Goal: Communication & Community: Participate in discussion

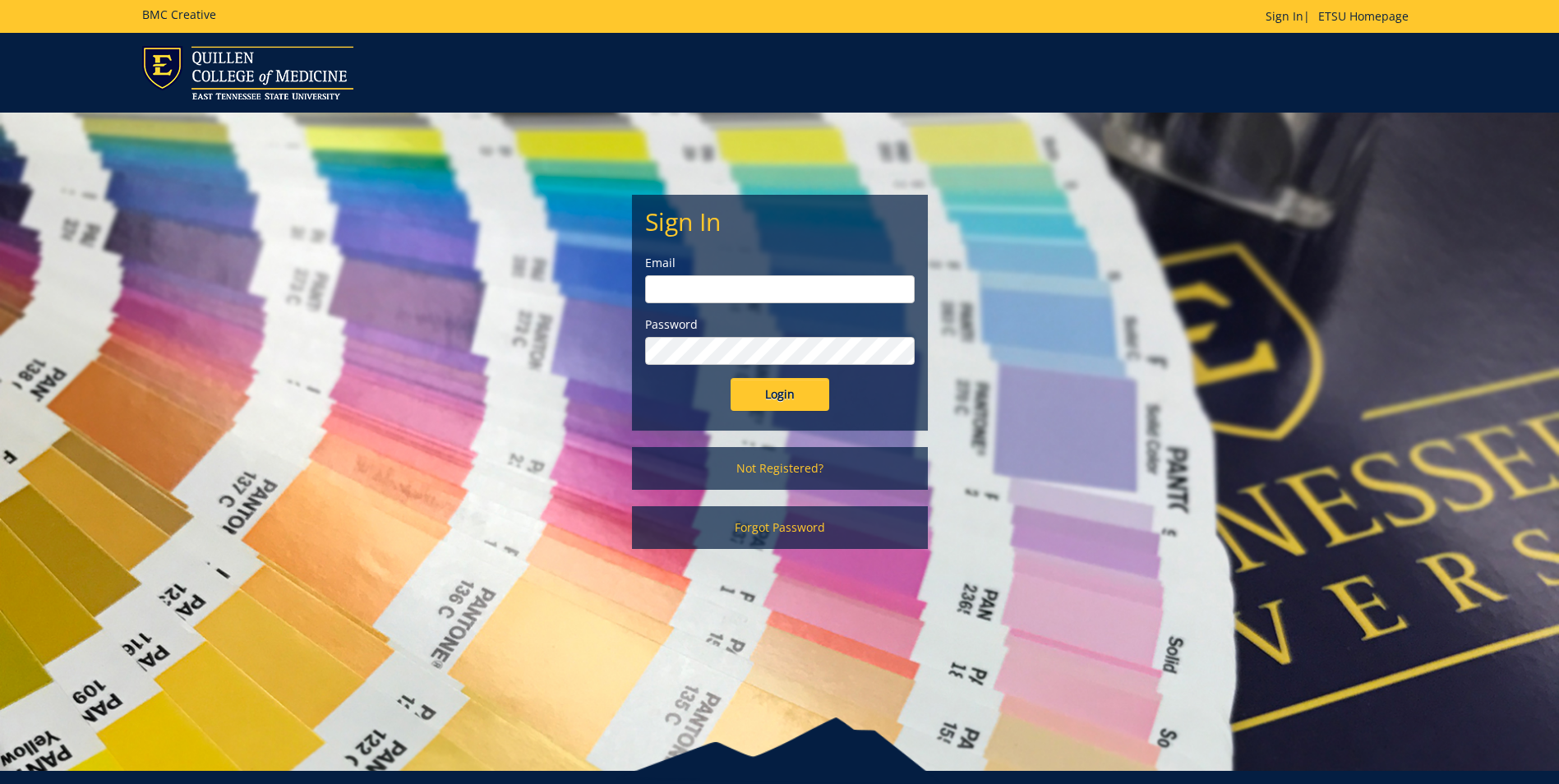
click at [738, 283] on input "email" at bounding box center [780, 289] width 270 height 28
type input "[EMAIL_ADDRESS][DOMAIN_NAME]"
click at [731, 378] on input "Login" at bounding box center [780, 395] width 98 height 33
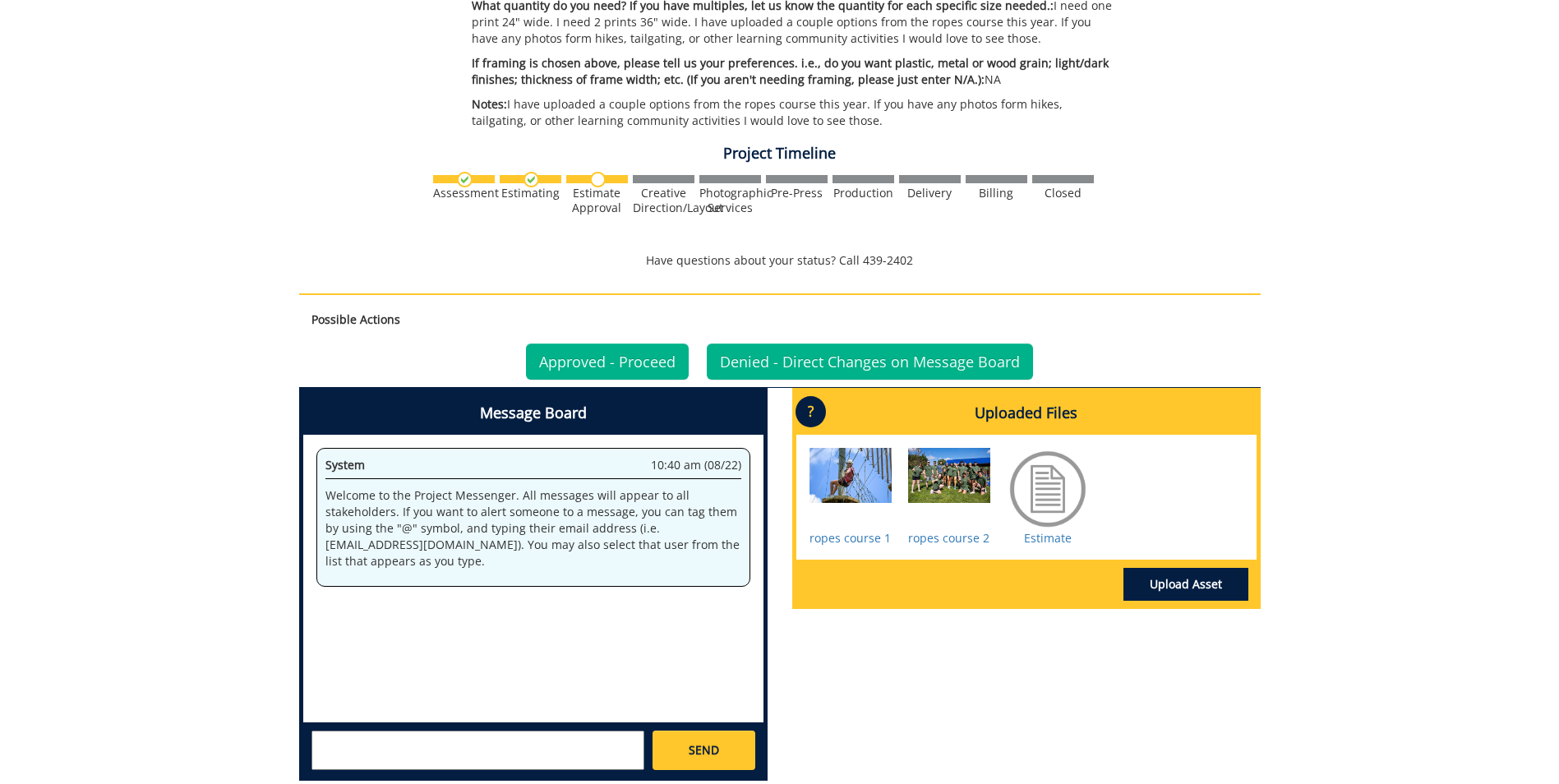
scroll to position [575, 0]
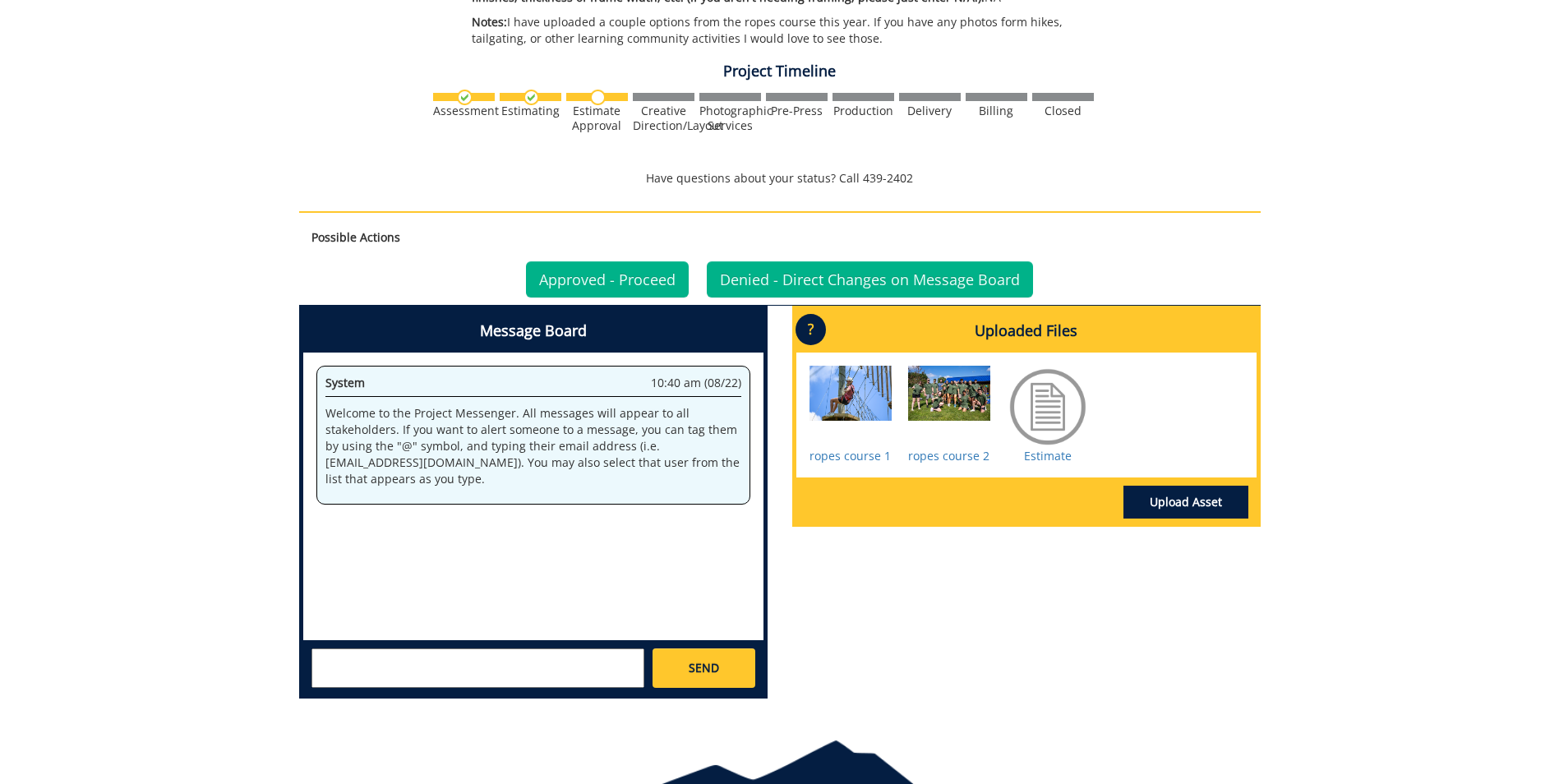
click at [872, 402] on div at bounding box center [851, 407] width 82 height 82
click at [975, 397] on div at bounding box center [949, 407] width 82 height 82
click at [955, 455] on link "ropes course 2" at bounding box center [948, 455] width 81 height 15
click at [858, 445] on div at bounding box center [851, 407] width 82 height 82
click at [848, 455] on link "ropes course 1" at bounding box center [850, 455] width 81 height 15
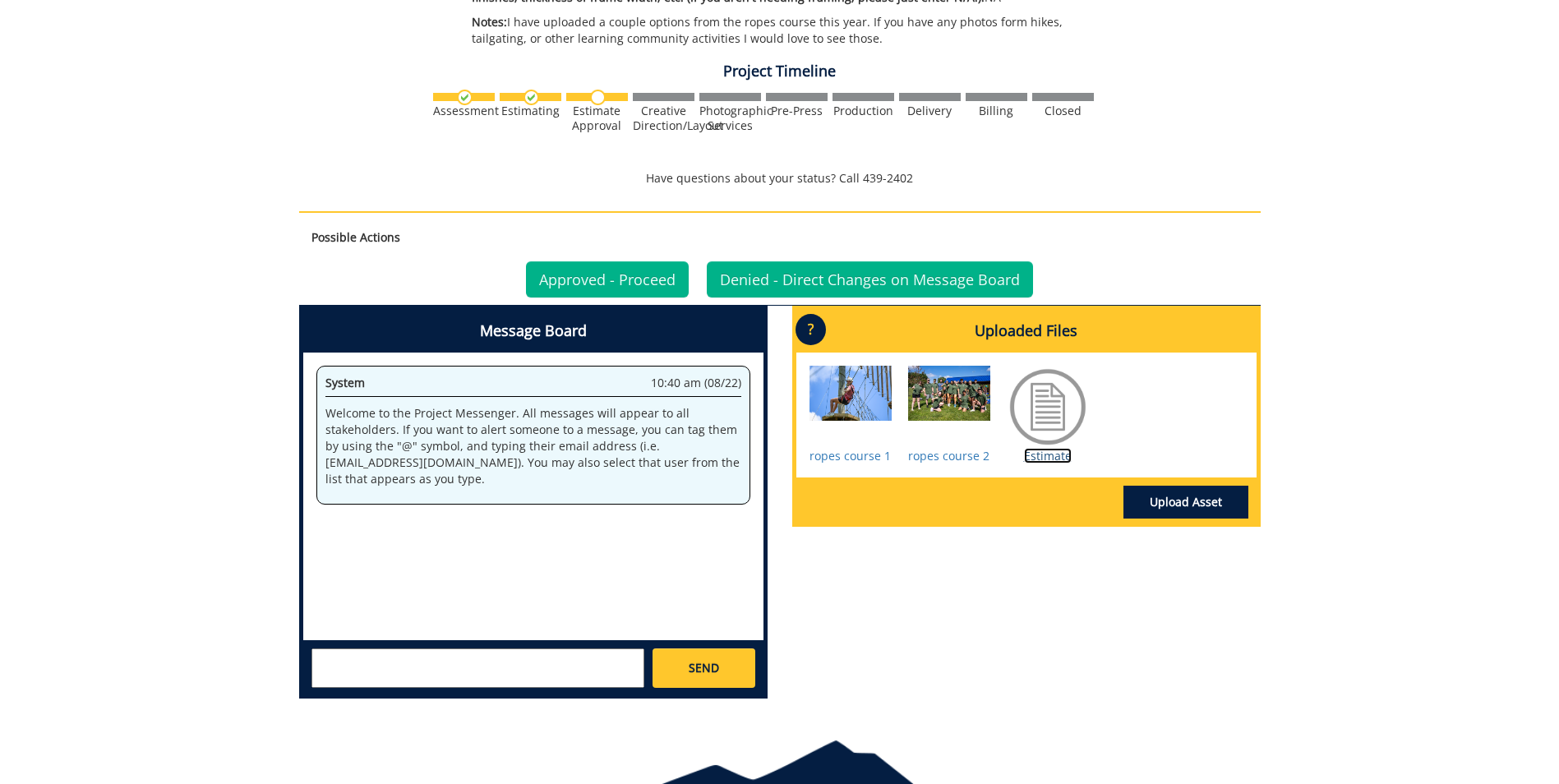
click at [1044, 454] on link "Estimate" at bounding box center [1048, 455] width 47 height 15
click at [793, 280] on link "Denied - Direct Changes on Message Board" at bounding box center [870, 280] width 326 height 36
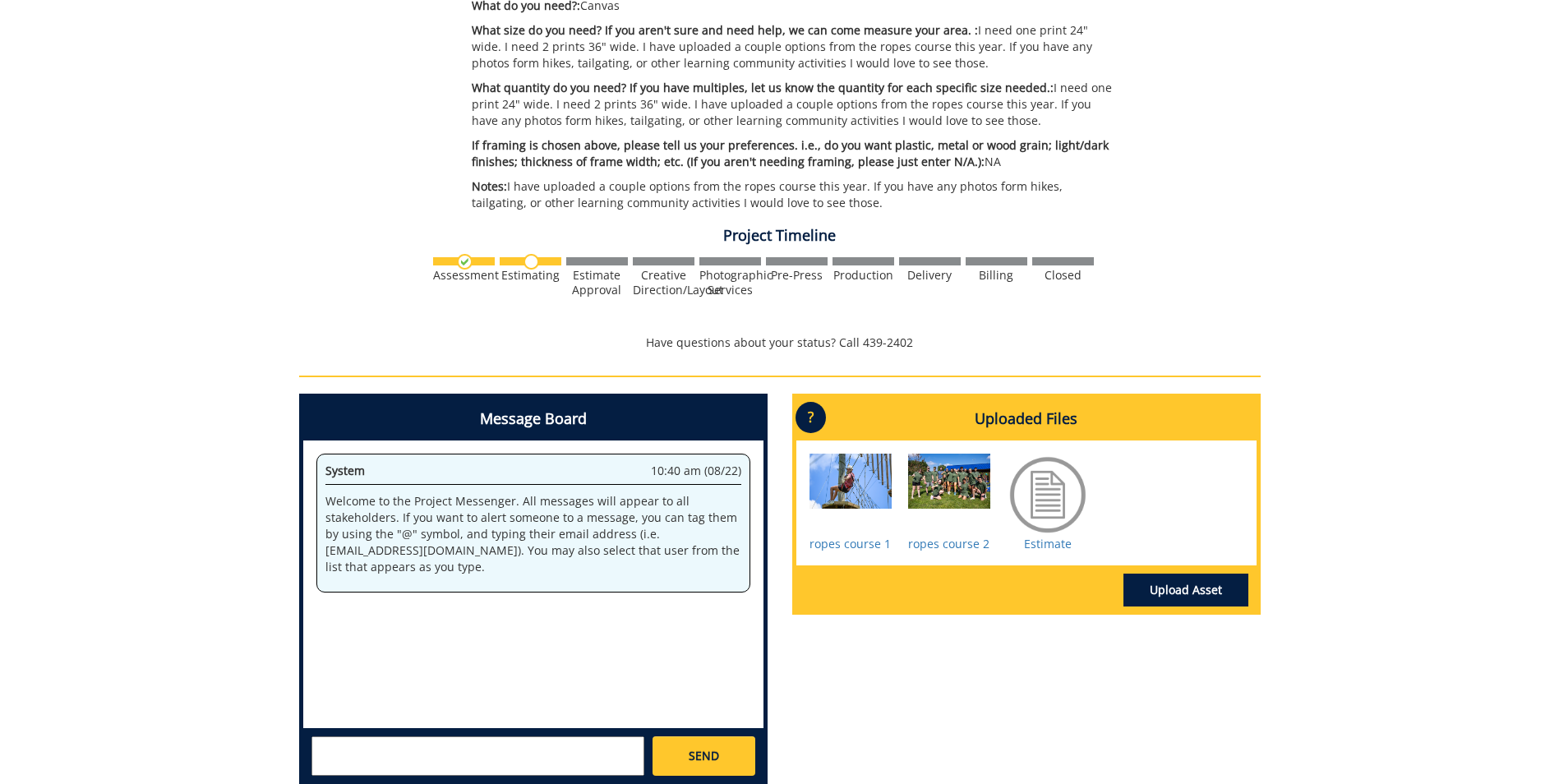
scroll to position [575, 0]
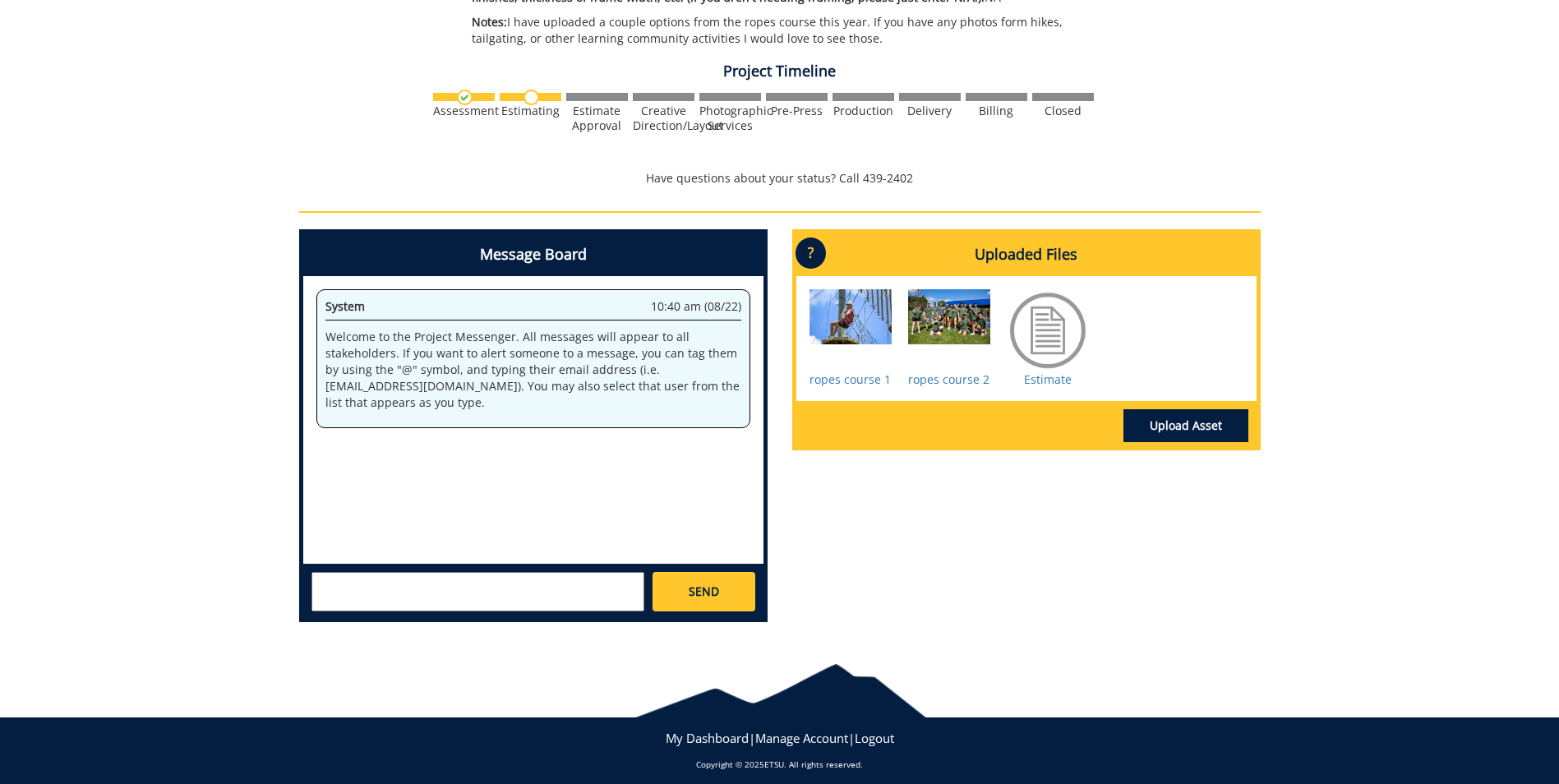
click at [550, 588] on textarea at bounding box center [478, 592] width 333 height 39
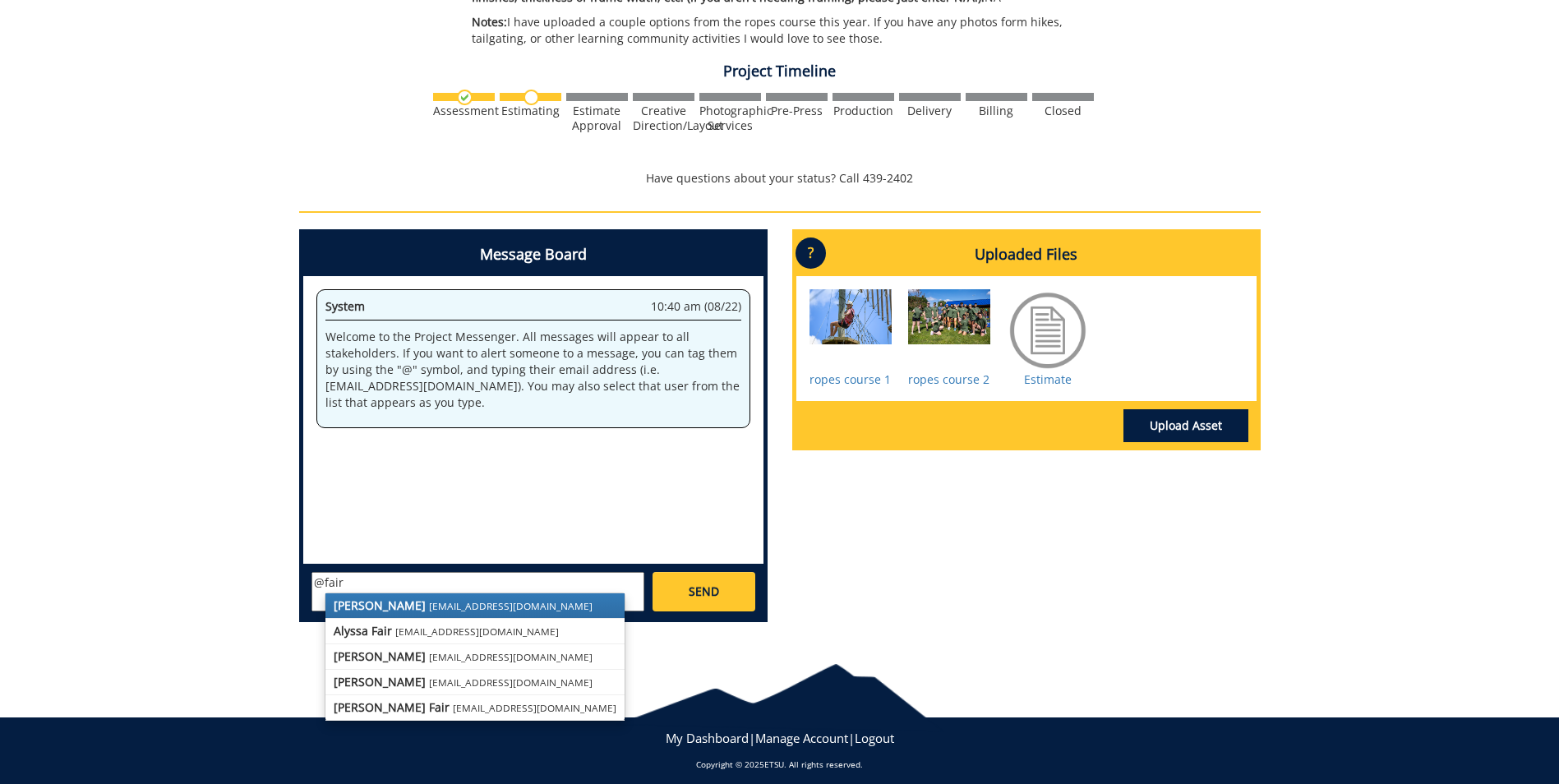
click at [463, 607] on link "[PERSON_NAME] [EMAIL_ADDRESS][DOMAIN_NAME]" at bounding box center [475, 605] width 299 height 25
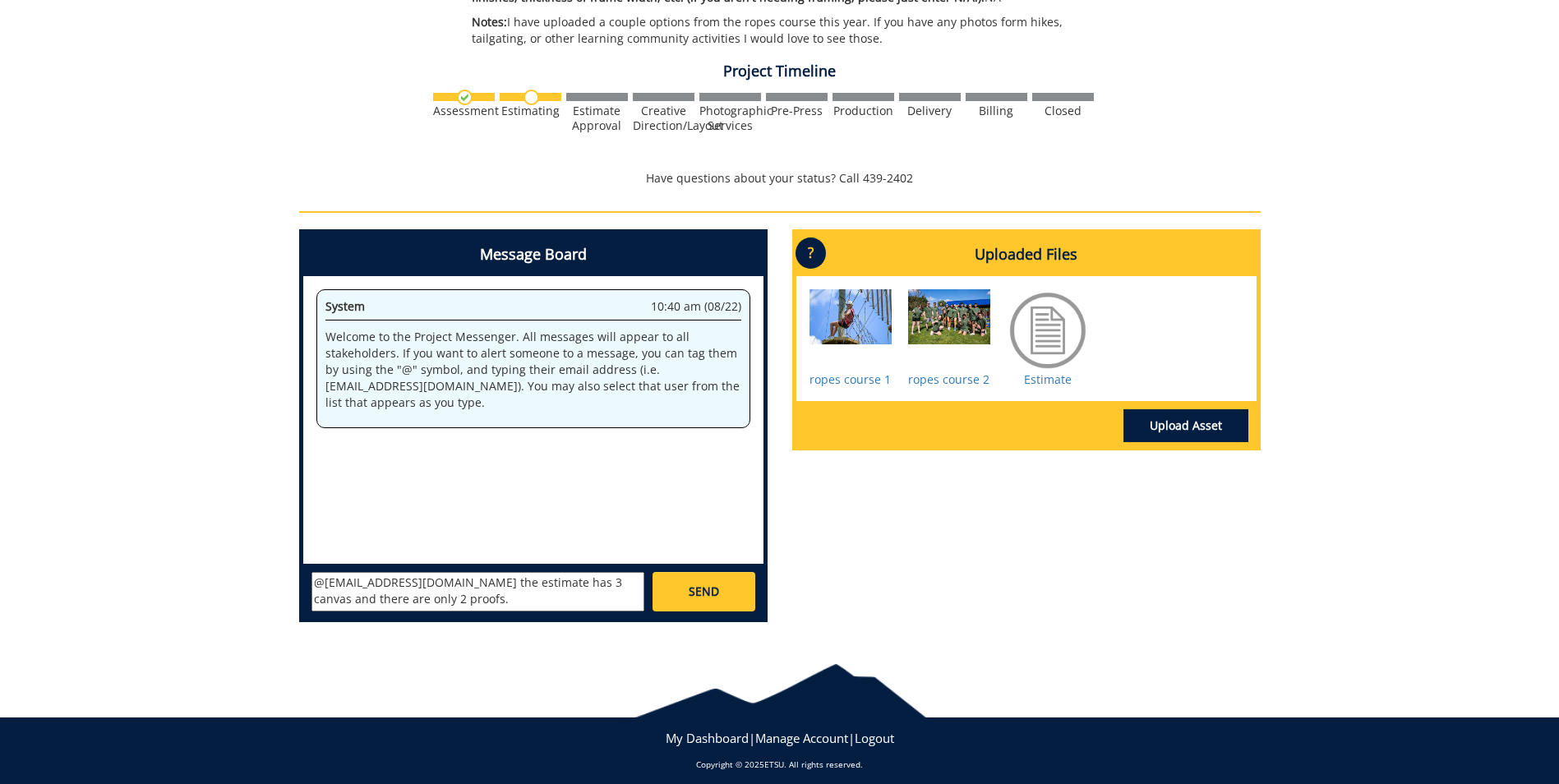
type textarea "@[EMAIL_ADDRESS][DOMAIN_NAME] the estimate has 3 canvas and there are only 2 pr…"
click at [689, 582] on link "SEND" at bounding box center [704, 592] width 102 height 39
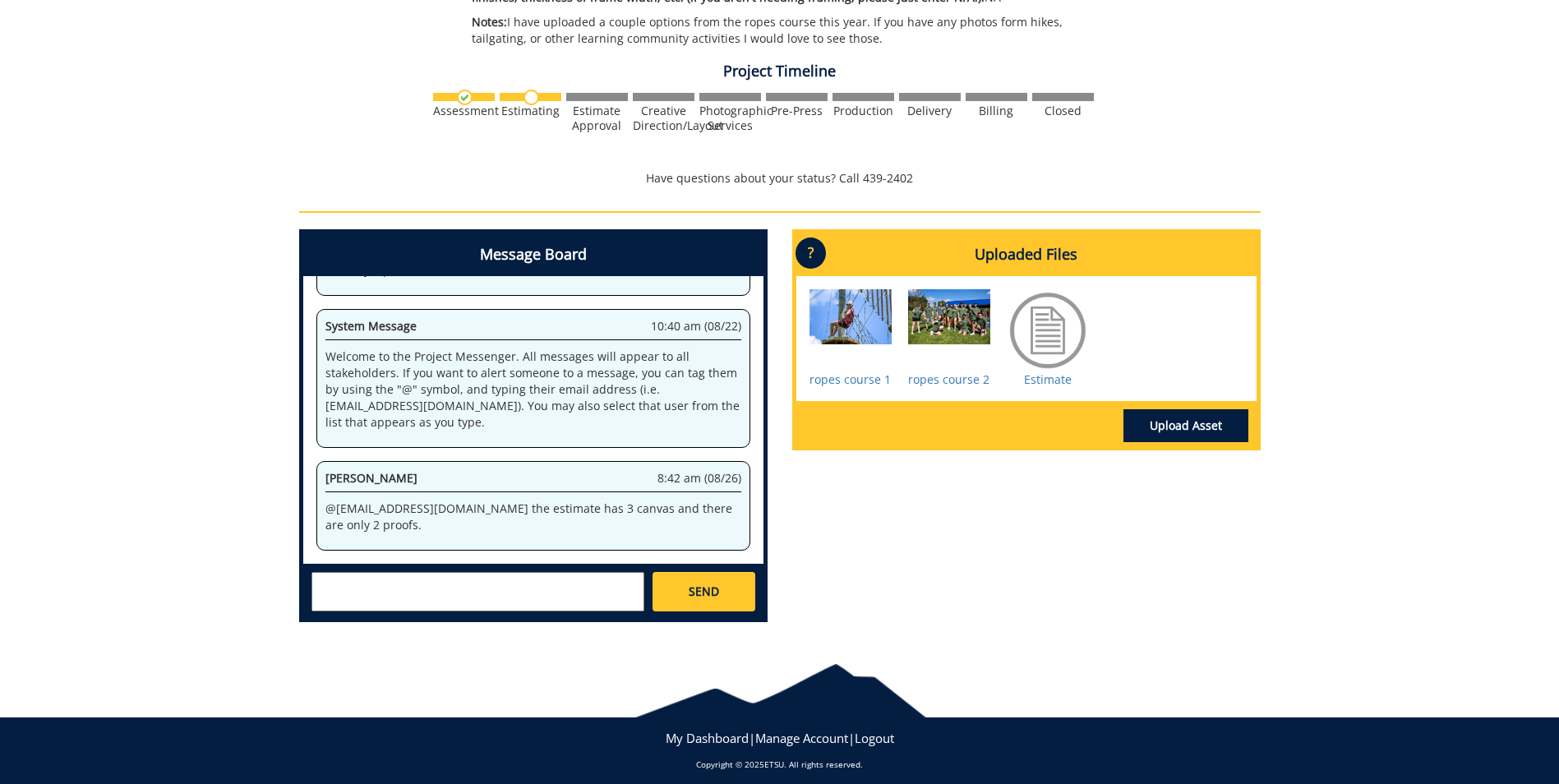
scroll to position [17563, 0]
